Goal: Task Accomplishment & Management: Complete application form

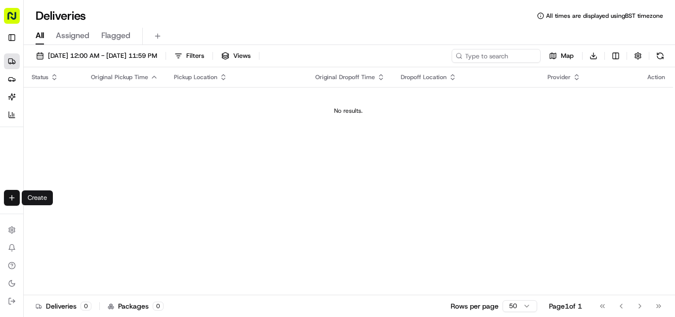
click at [14, 194] on html "Fusion Kitchen [EMAIL_ADDRESS][DOMAIN_NAME] Toggle Sidebar Deliveries Providers…" at bounding box center [337, 158] width 675 height 317
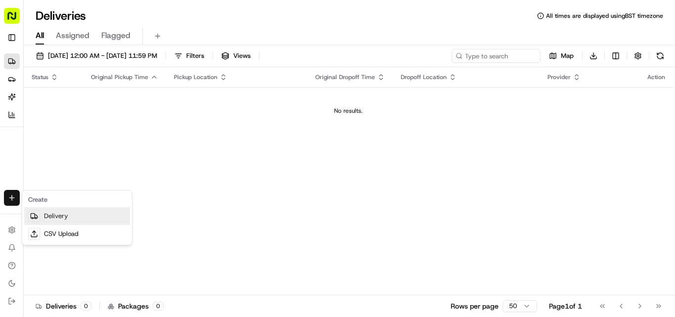
click at [55, 216] on link "Delivery" at bounding box center [77, 216] width 106 height 18
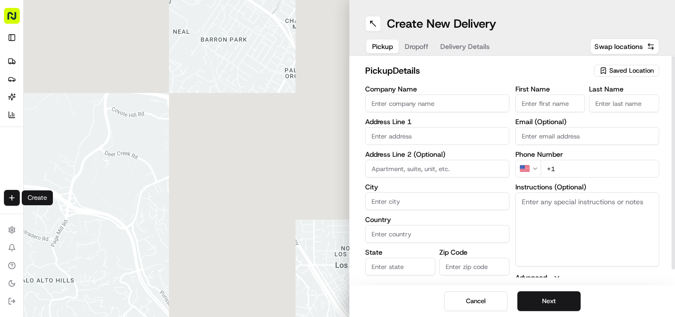
click at [337, 110] on input "Company Name" at bounding box center [437, 103] width 144 height 18
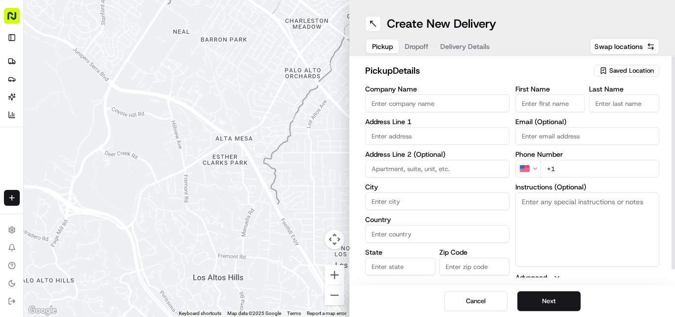
paste input "Aozora [GEOGRAPHIC_DATA]"
type input "Aozora [GEOGRAPHIC_DATA]"
click at [337, 170] on input "+1" at bounding box center [600, 169] width 119 height 18
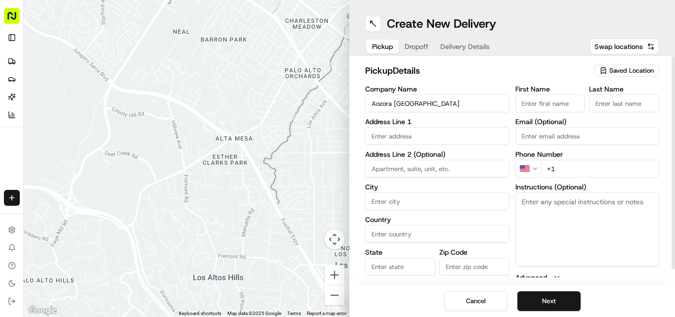
paste input "44 1708 453542"
type input "[PHONE_NUMBER]"
click at [337, 230] on textarea "Instructions (Optional)" at bounding box center [588, 229] width 144 height 74
paste textarea "[PERSON_NAME]/Regi. [STREET_ADDRESS]"
click at [337, 204] on textarea "[PERSON_NAME]/Regi. [STREET_ADDRESS]" at bounding box center [588, 229] width 144 height 74
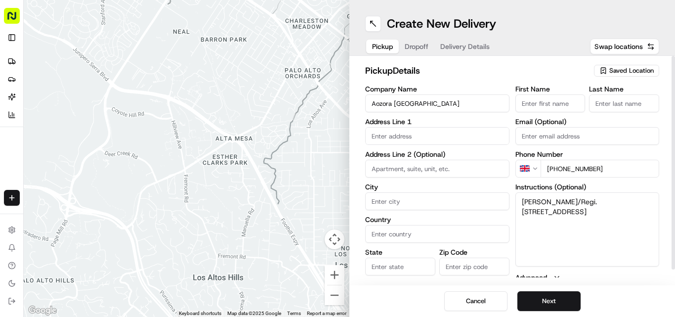
drag, startPoint x: 539, startPoint y: 204, endPoint x: 562, endPoint y: 206, distance: 23.9
click at [337, 206] on textarea "[PERSON_NAME]/Regi. [STREET_ADDRESS]" at bounding box center [588, 229] width 144 height 74
type textarea "/Regi. [STREET_ADDRESS]"
click at [337, 107] on input "First Name" at bounding box center [551, 103] width 70 height 18
paste input "[PERSON_NAME]"
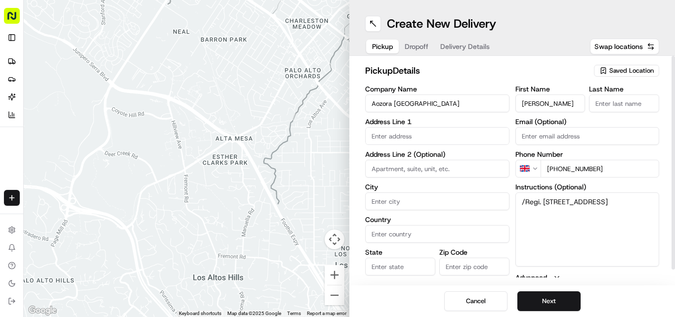
type input "[PERSON_NAME]"
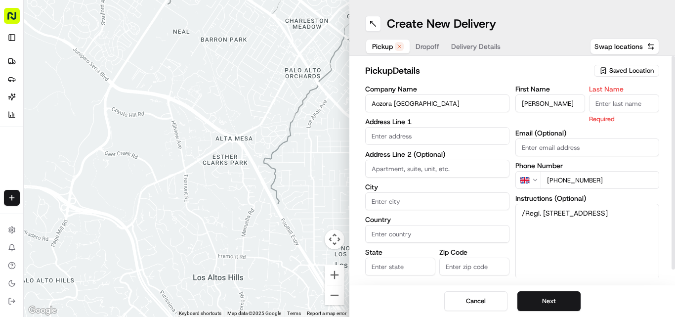
click at [337, 108] on input "Last Name" at bounding box center [624, 103] width 70 height 18
paste input "[PERSON_NAME]"
click at [337, 107] on input "[PERSON_NAME]" at bounding box center [624, 103] width 70 height 18
type input "Alappu"
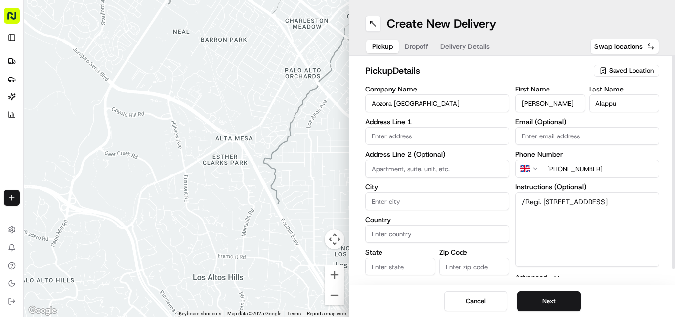
click at [337, 104] on input "[PERSON_NAME]" at bounding box center [551, 103] width 70 height 18
type input "Ramesh"
click at [337, 202] on textarea "/Regi. [STREET_ADDRESS]" at bounding box center [588, 229] width 144 height 74
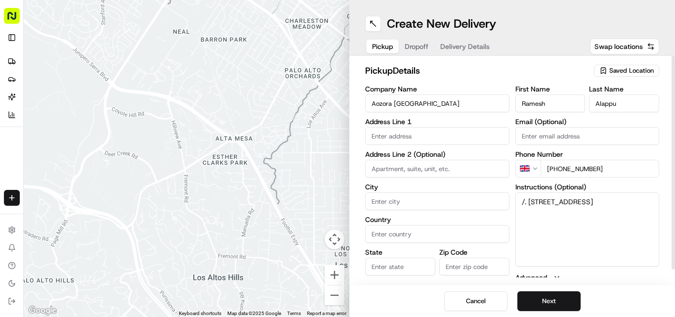
type textarea "/. [STREET_ADDRESS]"
click at [337, 105] on input "Alappu" at bounding box center [624, 103] width 70 height 18
paste input "Regi"
type input "Alappu Regi"
click at [337, 199] on textarea "/. [STREET_ADDRESS]" at bounding box center [588, 229] width 144 height 74
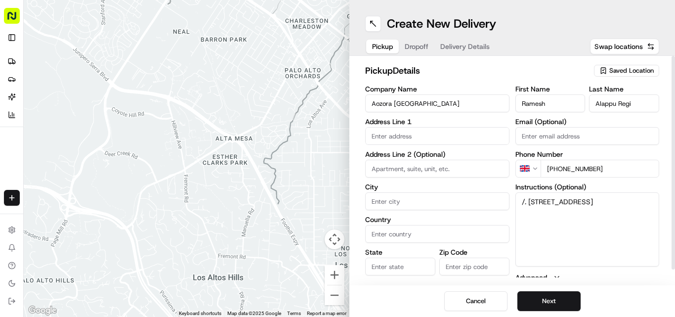
drag, startPoint x: 532, startPoint y: 199, endPoint x: 602, endPoint y: 224, distance: 74.7
click at [337, 224] on textarea "/. [STREET_ADDRESS]" at bounding box center [588, 229] width 144 height 74
click at [337, 136] on input "text" at bounding box center [437, 136] width 144 height 18
paste input "[STREET_ADDRESS]"
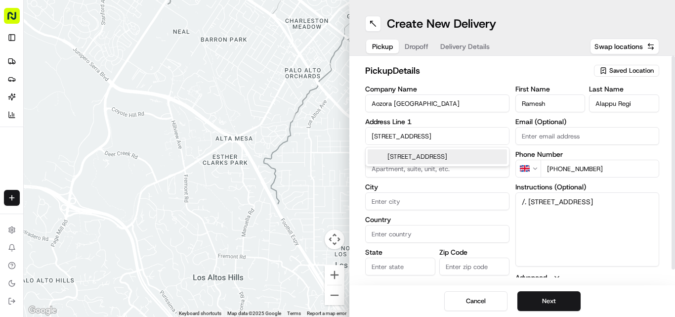
click at [337, 155] on div "[STREET_ADDRESS]" at bounding box center [437, 156] width 139 height 15
type input "[STREET_ADDRESS]"
type input "Hornchurch"
type input "[GEOGRAPHIC_DATA]"
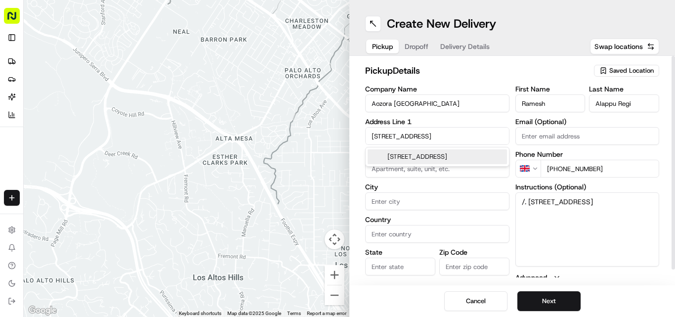
type input "RM12 4QQ"
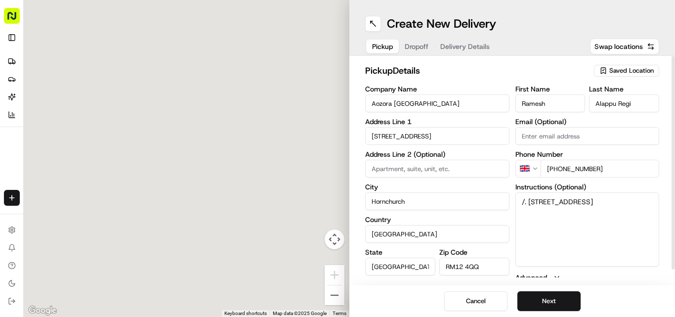
type input "[STREET_ADDRESS]"
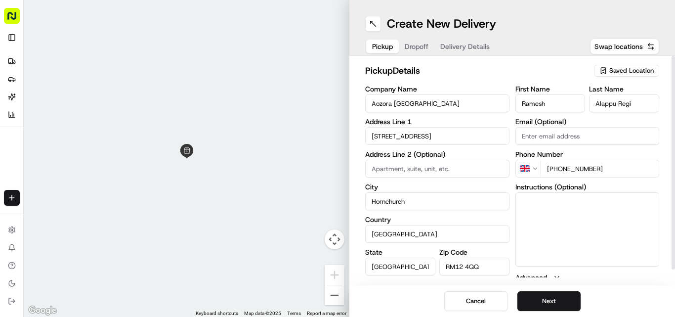
drag, startPoint x: 536, startPoint y: 203, endPoint x: 633, endPoint y: 233, distance: 101.5
click at [337, 295] on button "Next" at bounding box center [549, 301] width 63 height 20
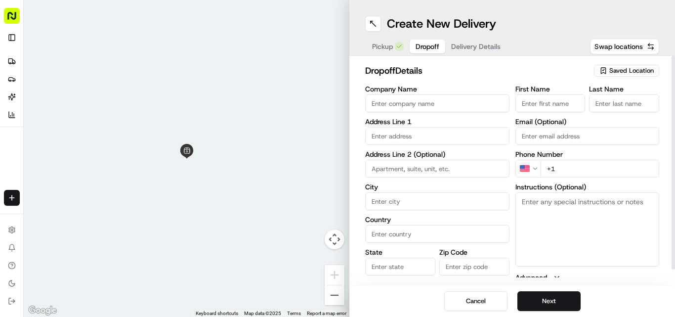
drag, startPoint x: 591, startPoint y: 182, endPoint x: 582, endPoint y: 232, distance: 50.7
click at [337, 183] on div "First Name Last Name Email (Optional) Phone Number US +1 Instructions (Optional…" at bounding box center [588, 190] width 144 height 208
click at [337, 232] on textarea "Instructions (Optional)" at bounding box center [588, 229] width 144 height 74
paste textarea "[PERSON_NAME] | 07733545446 [STREET_ADDRESS]"
click at [337, 203] on textarea "[PERSON_NAME] | 07733545446 [STREET_ADDRESS]" at bounding box center [588, 229] width 144 height 74
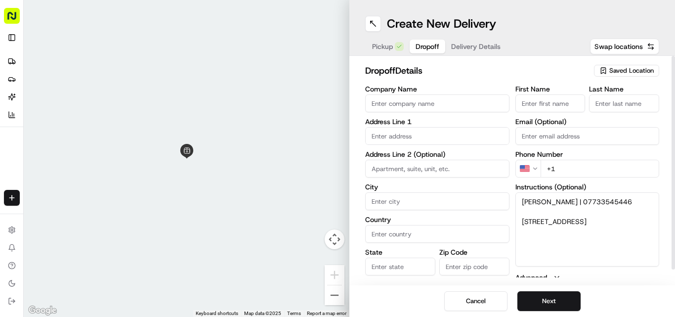
drag, startPoint x: 525, startPoint y: 203, endPoint x: 554, endPoint y: 206, distance: 28.8
click at [337, 206] on textarea "[PERSON_NAME] | 07733545446 [STREET_ADDRESS]" at bounding box center [588, 229] width 144 height 74
type textarea "| 07733545446 [STREET_ADDRESS]"
click at [337, 93] on div "First Name" at bounding box center [551, 99] width 70 height 27
click at [337, 111] on input "First Name" at bounding box center [551, 103] width 70 height 18
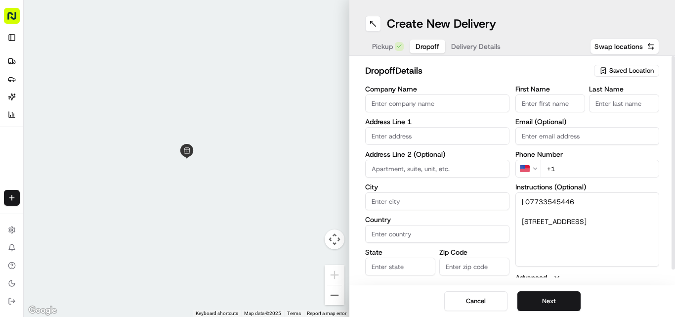
paste input "[PERSON_NAME]"
type input "[PERSON_NAME]"
paste input "[PERSON_NAME]"
click at [337, 106] on input "Last Name" at bounding box center [624, 103] width 70 height 18
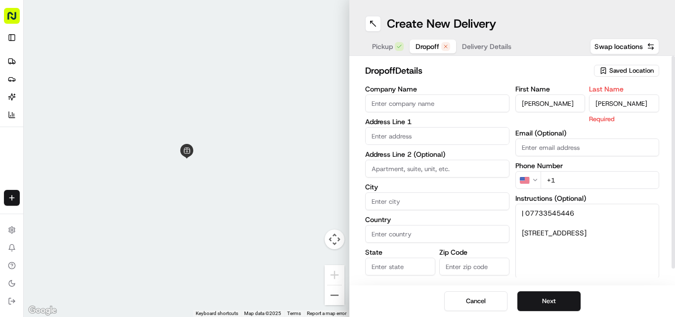
click at [337, 101] on input "[PERSON_NAME]" at bounding box center [624, 103] width 70 height 18
type input "[PERSON_NAME]"
click at [337, 104] on input "[PERSON_NAME]" at bounding box center [551, 103] width 70 height 18
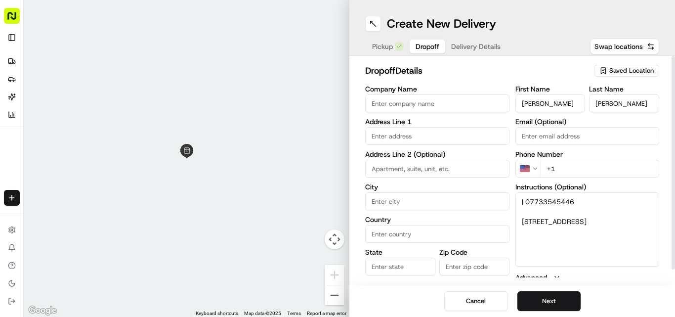
click at [337, 104] on input "[PERSON_NAME]" at bounding box center [551, 103] width 70 height 18
type input "[PERSON_NAME]"
click at [337, 201] on textarea "| 07733545446 [STREET_ADDRESS]" at bounding box center [588, 229] width 144 height 74
click at [337, 163] on html "Fusion Kitchen [EMAIL_ADDRESS][DOMAIN_NAME] Toggle Sidebar Deliveries Providers…" at bounding box center [337, 158] width 675 height 317
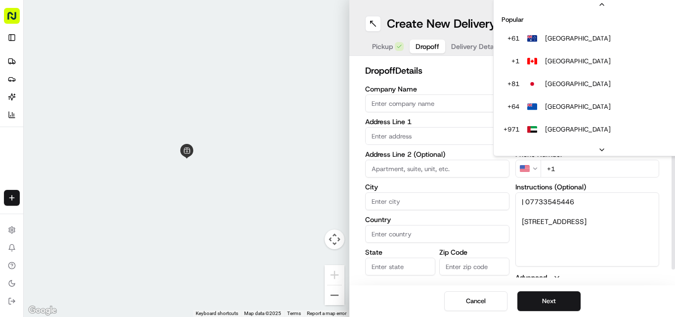
scroll to position [43, 0]
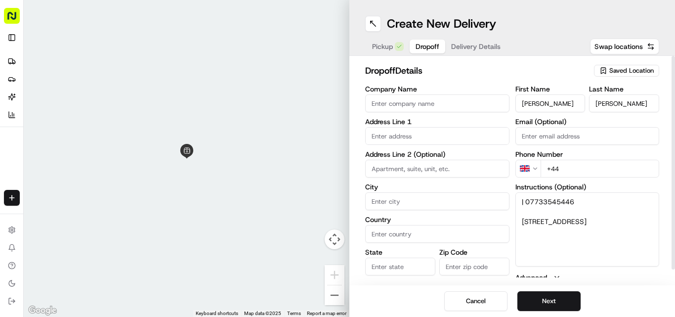
click at [337, 162] on input "+44" at bounding box center [600, 169] width 119 height 18
paste input "07733 545446"
type input "[PHONE_NUMBER]"
click at [337, 223] on textarea "| 07733545446 [STREET_ADDRESS]" at bounding box center [588, 229] width 144 height 74
drag, startPoint x: 523, startPoint y: 223, endPoint x: 617, endPoint y: 245, distance: 96.5
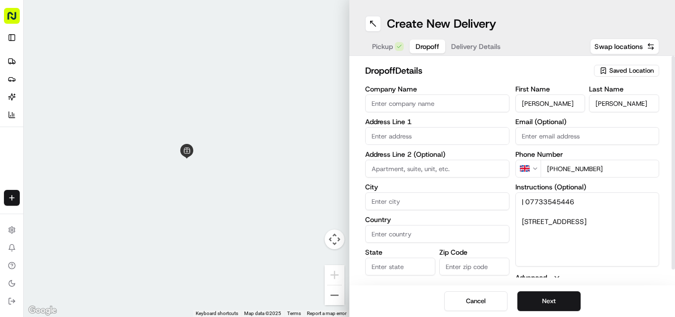
click at [337, 245] on textarea "| 07733545446 [STREET_ADDRESS]" at bounding box center [588, 229] width 144 height 74
click at [337, 130] on input "text" at bounding box center [437, 136] width 144 height 18
paste input "[STREET_ADDRESS]"
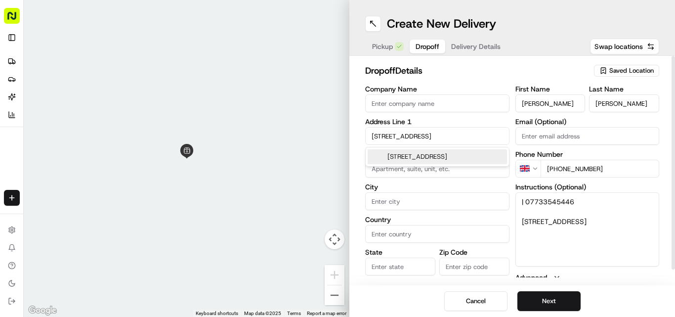
click at [337, 161] on div "[STREET_ADDRESS]" at bounding box center [437, 156] width 139 height 15
type input "[STREET_ADDRESS]"
type input "Hornchurch"
type input "[GEOGRAPHIC_DATA]"
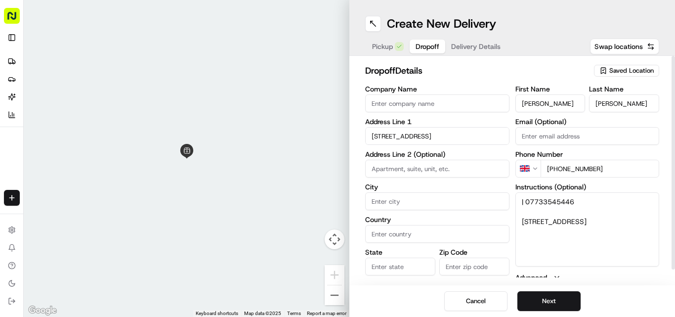
type input "RM12 5AG"
type input "[STREET_ADDRESS]"
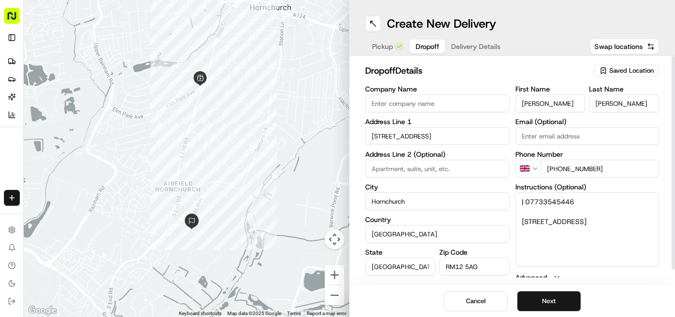
drag, startPoint x: 524, startPoint y: 198, endPoint x: 516, endPoint y: 203, distance: 9.7
click at [337, 203] on textarea "| 07733545446 [STREET_ADDRESS]" at bounding box center [588, 229] width 144 height 74
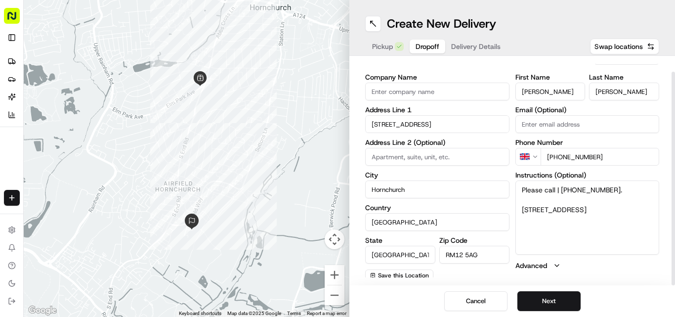
scroll to position [16, 0]
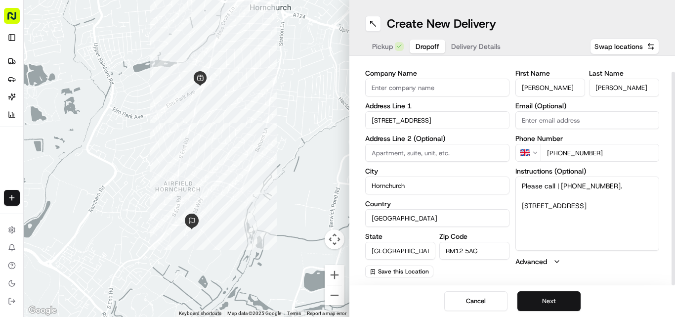
type textarea "Please call | [PHONE_NUMBER]. [STREET_ADDRESS]"
click at [337, 303] on button "Next" at bounding box center [549, 301] width 63 height 20
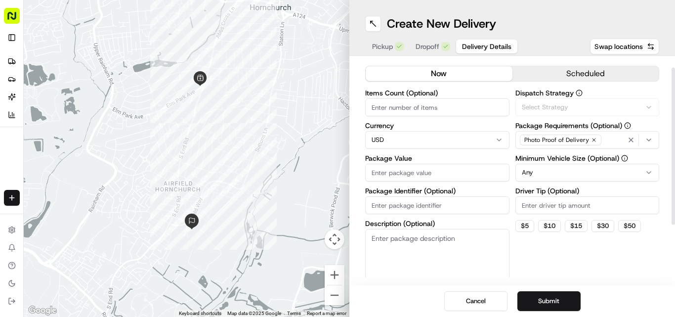
click at [337, 141] on html "Fusion Kitchen [EMAIL_ADDRESS][DOMAIN_NAME] Toggle Sidebar Deliveries Providers…" at bounding box center [337, 158] width 675 height 317
click at [337, 172] on input "Package Value" at bounding box center [437, 173] width 144 height 18
paste input "92.81"
type input "92.81"
click at [337, 298] on button "Submit" at bounding box center [549, 301] width 63 height 20
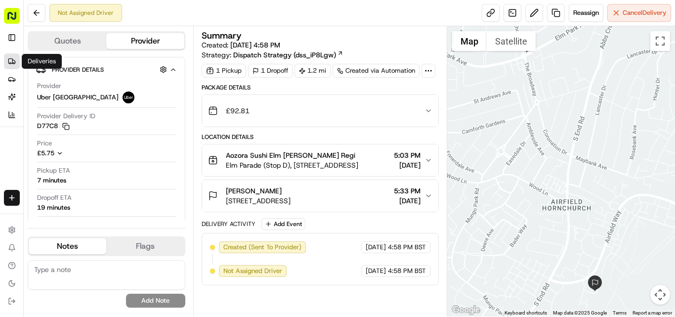
click at [6, 58] on link "Deliveries" at bounding box center [12, 61] width 16 height 16
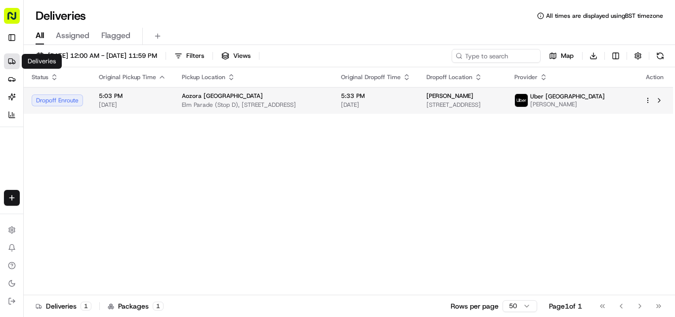
click at [240, 104] on span "Elm Parade (Stop D), [STREET_ADDRESS]" at bounding box center [253, 105] width 143 height 8
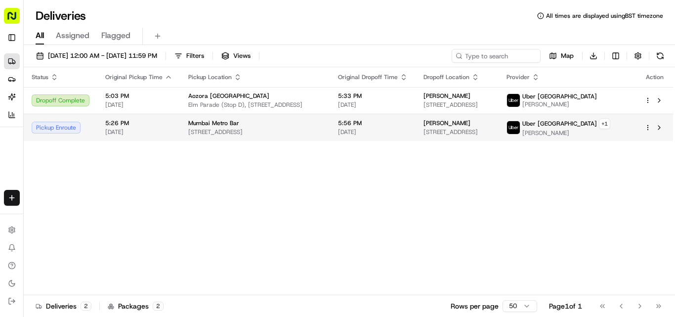
click at [252, 134] on span "[STREET_ADDRESS]" at bounding box center [255, 132] width 134 height 8
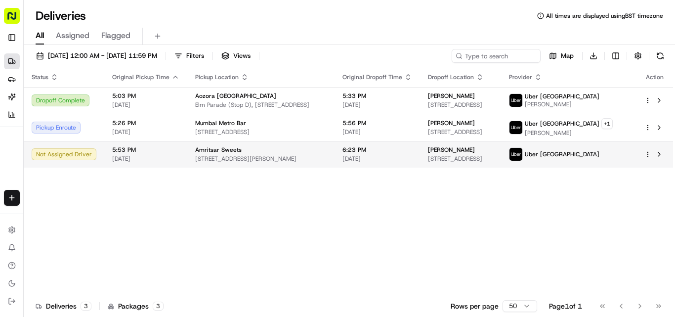
click at [245, 152] on div "Amritsar Sweets" at bounding box center [260, 150] width 131 height 8
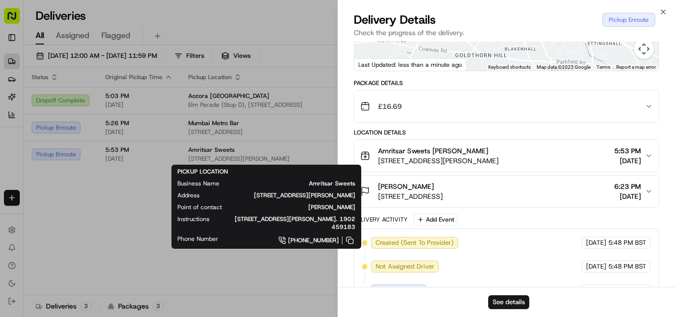
scroll to position [165, 0]
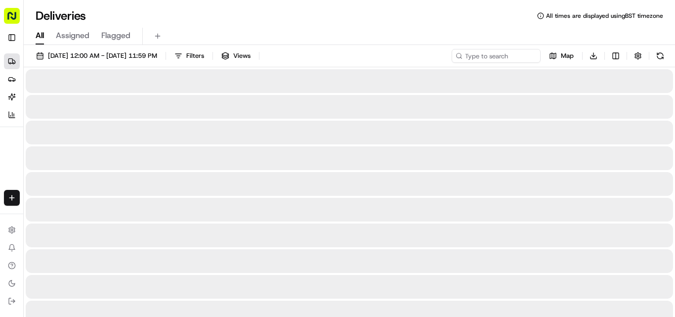
click at [228, 128] on div at bounding box center [350, 133] width 648 height 24
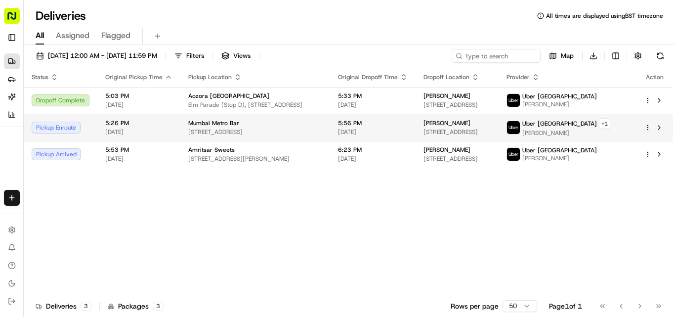
click at [225, 122] on span "Mumbai Metro Bar" at bounding box center [213, 123] width 51 height 8
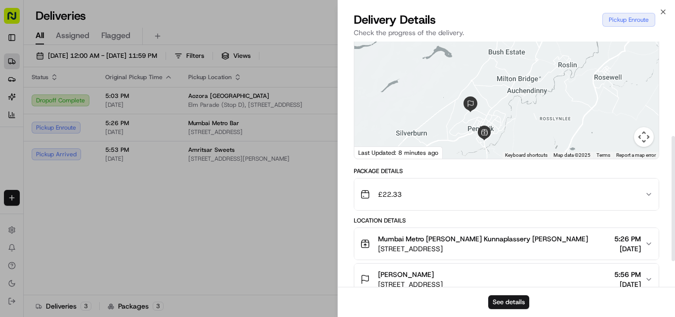
scroll to position [236, 0]
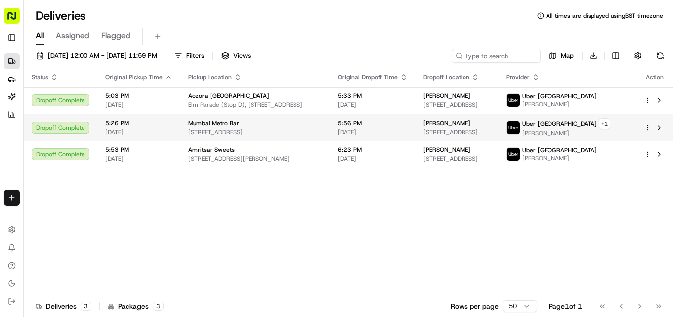
click at [261, 130] on span "[STREET_ADDRESS]" at bounding box center [255, 132] width 134 height 8
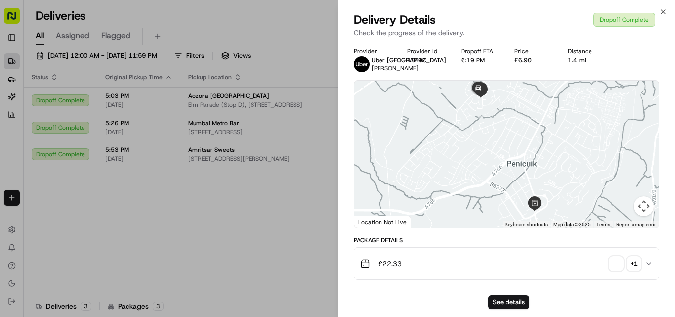
click at [337, 270] on span "button" at bounding box center [616, 264] width 14 height 14
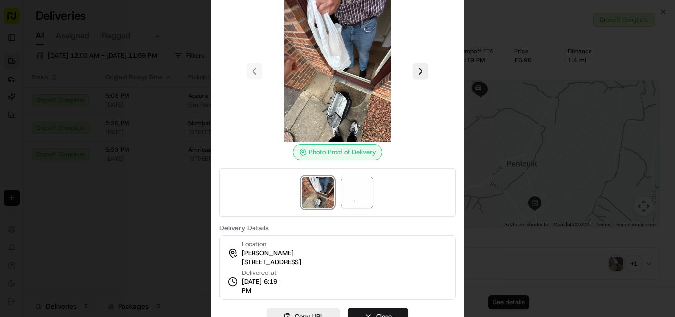
click at [129, 227] on div at bounding box center [337, 158] width 675 height 317
